Goal: Information Seeking & Learning: Learn about a topic

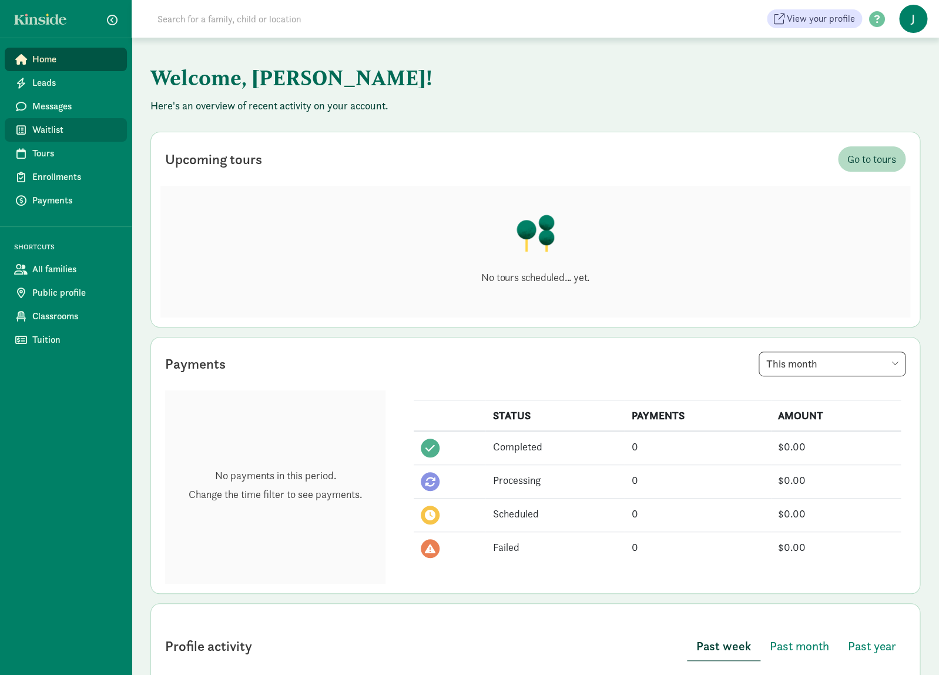
click at [97, 138] on link "Waitlist" at bounding box center [66, 130] width 122 height 24
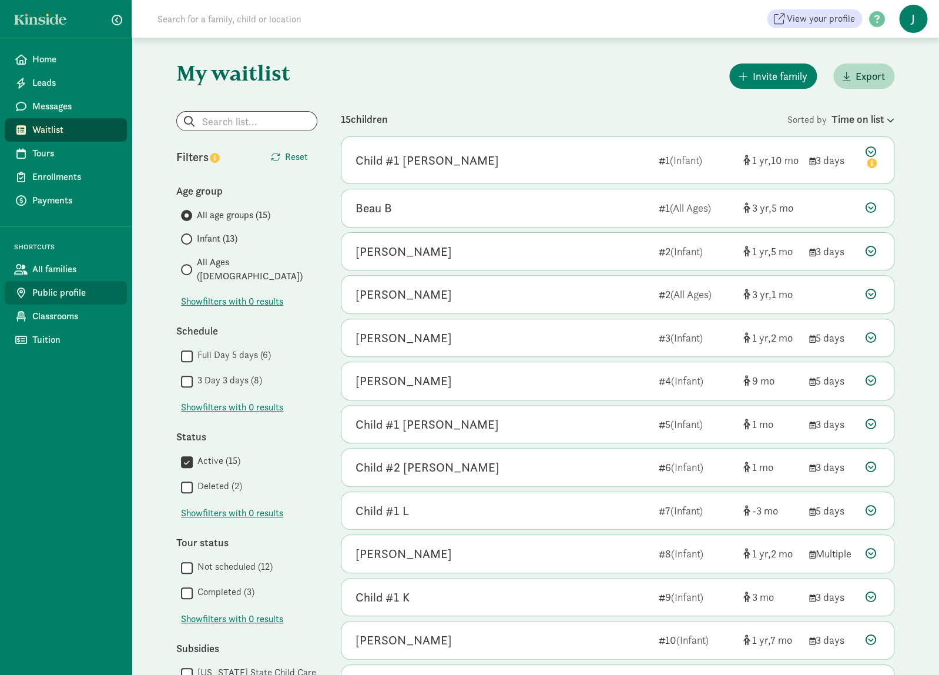
click at [93, 296] on span "Public profile" at bounding box center [74, 293] width 85 height 14
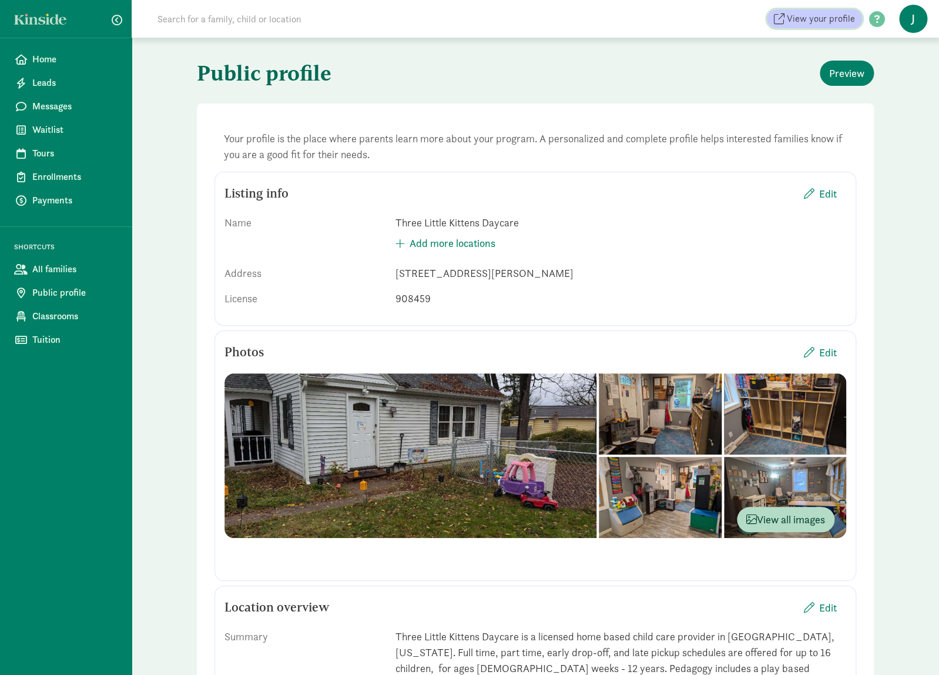
click at [819, 11] on link "View your profile" at bounding box center [814, 18] width 95 height 19
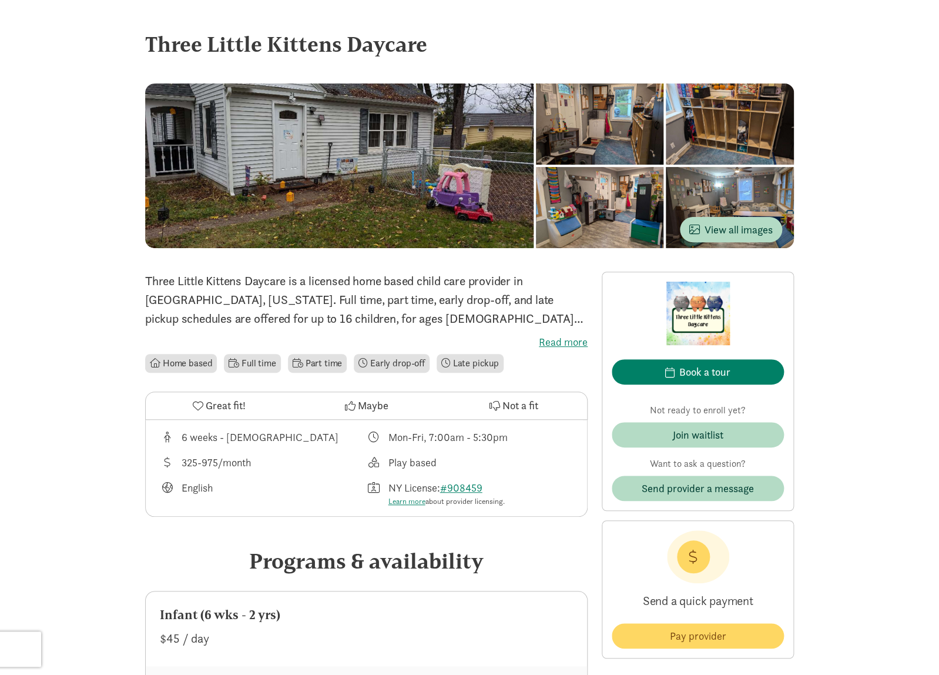
click at [567, 343] on label "Read more" at bounding box center [366, 342] width 443 height 14
click at [0, 0] on input "Read more" at bounding box center [0, 0] width 0 height 0
